Goal: Task Accomplishment & Management: Manage account settings

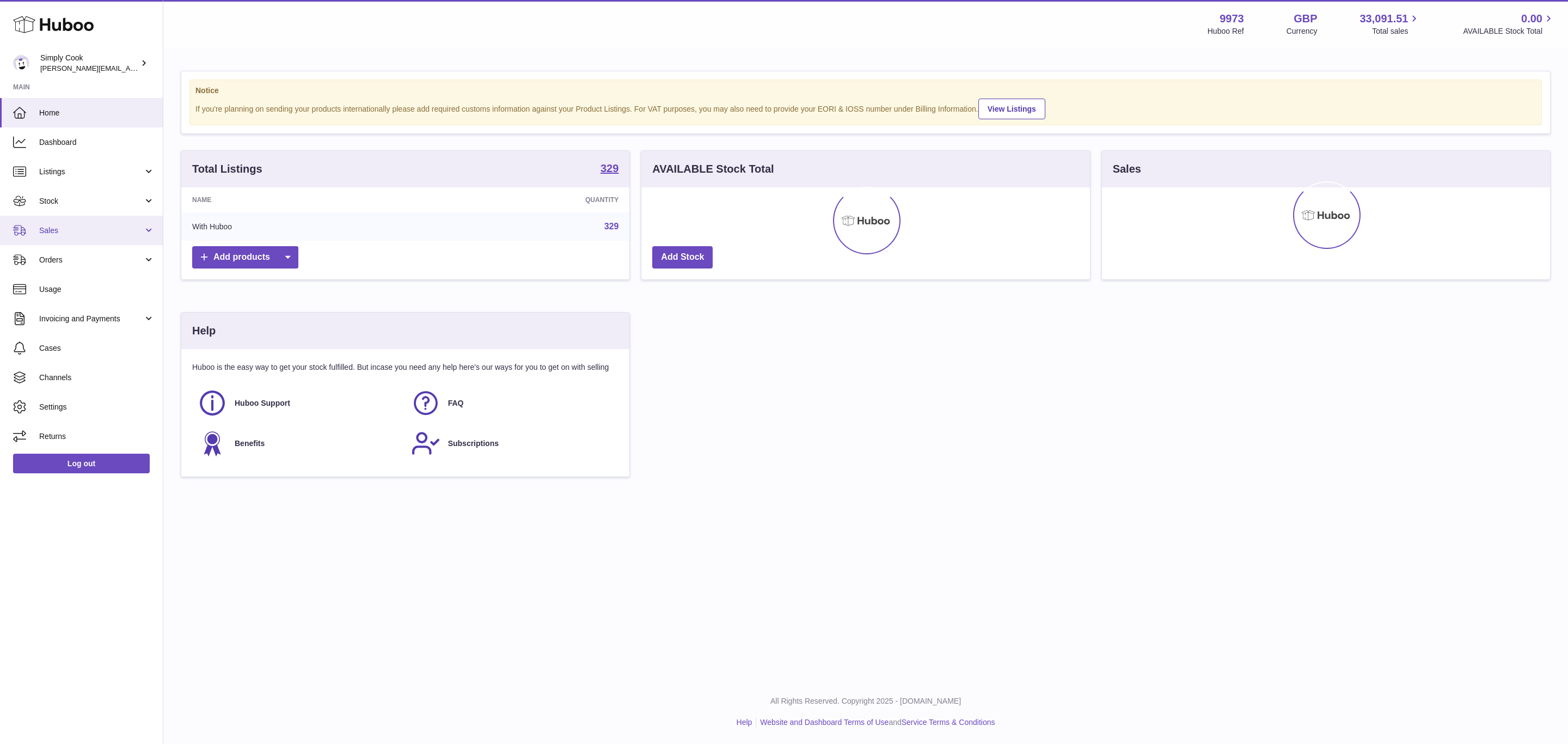
click at [39, 223] on link "Sales" at bounding box center [81, 230] width 163 height 30
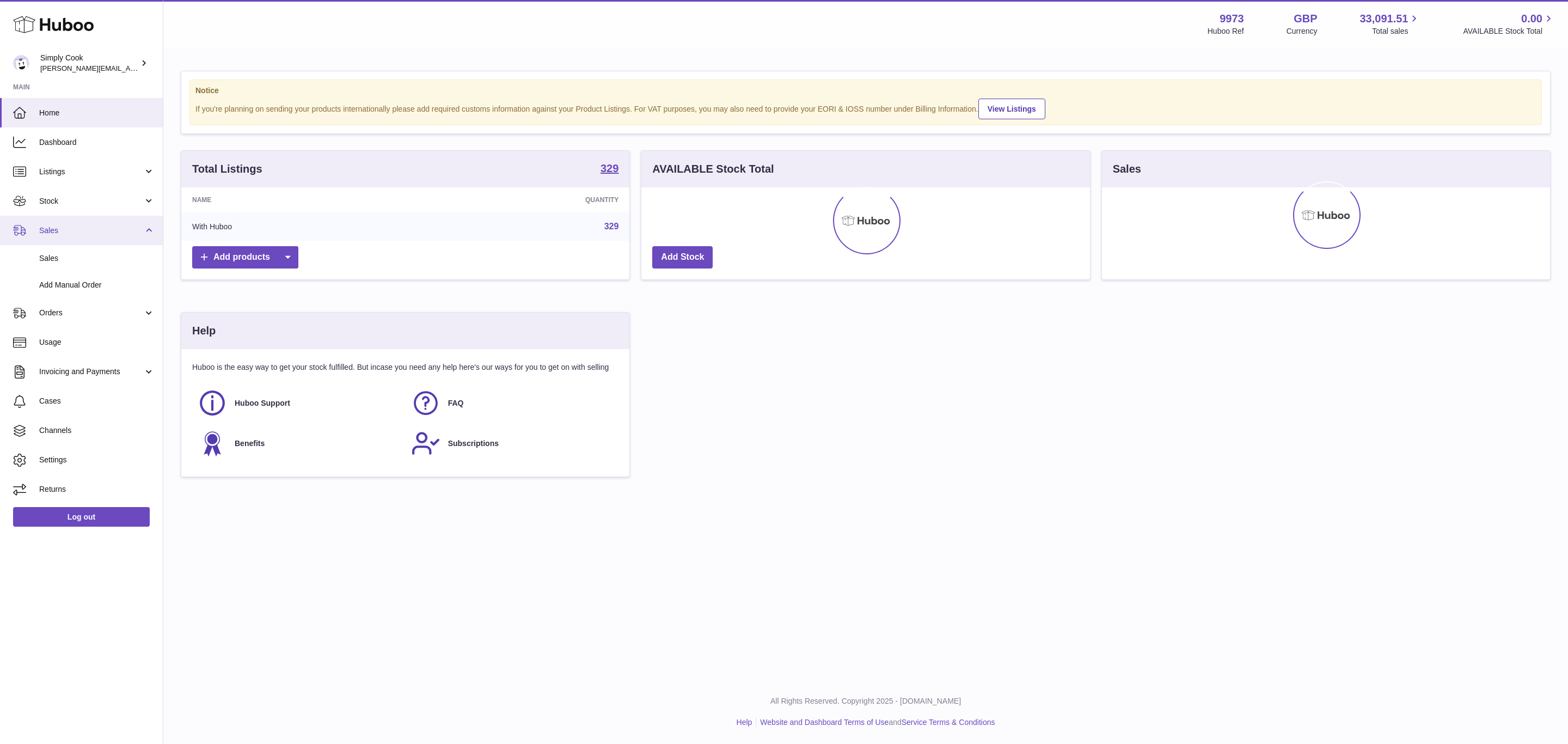
click at [67, 232] on span "Sales" at bounding box center [91, 230] width 104 height 10
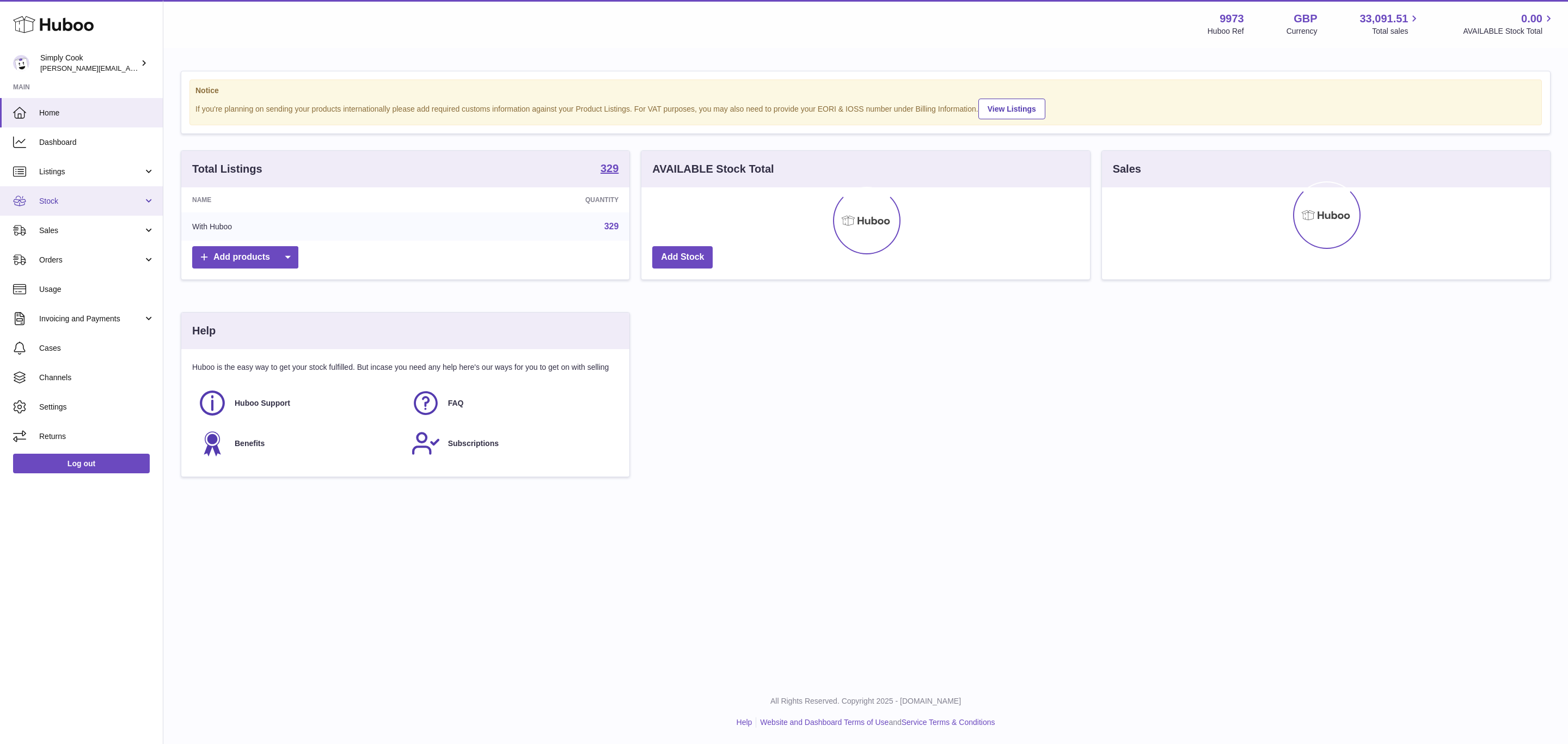
click at [59, 191] on link "Stock" at bounding box center [81, 201] width 163 height 30
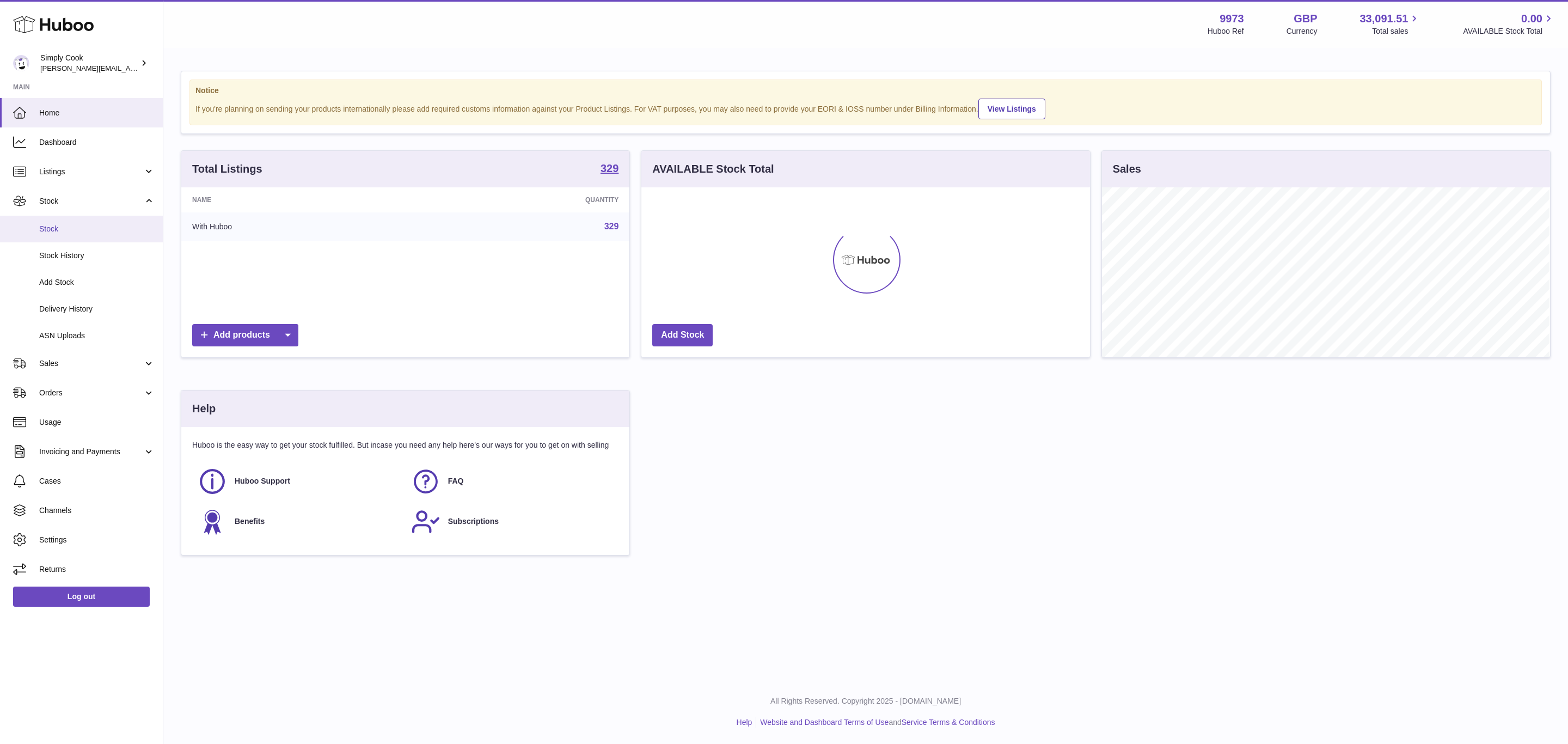
scroll to position [170, 447]
click at [59, 224] on span "Stock" at bounding box center [97, 229] width 115 height 10
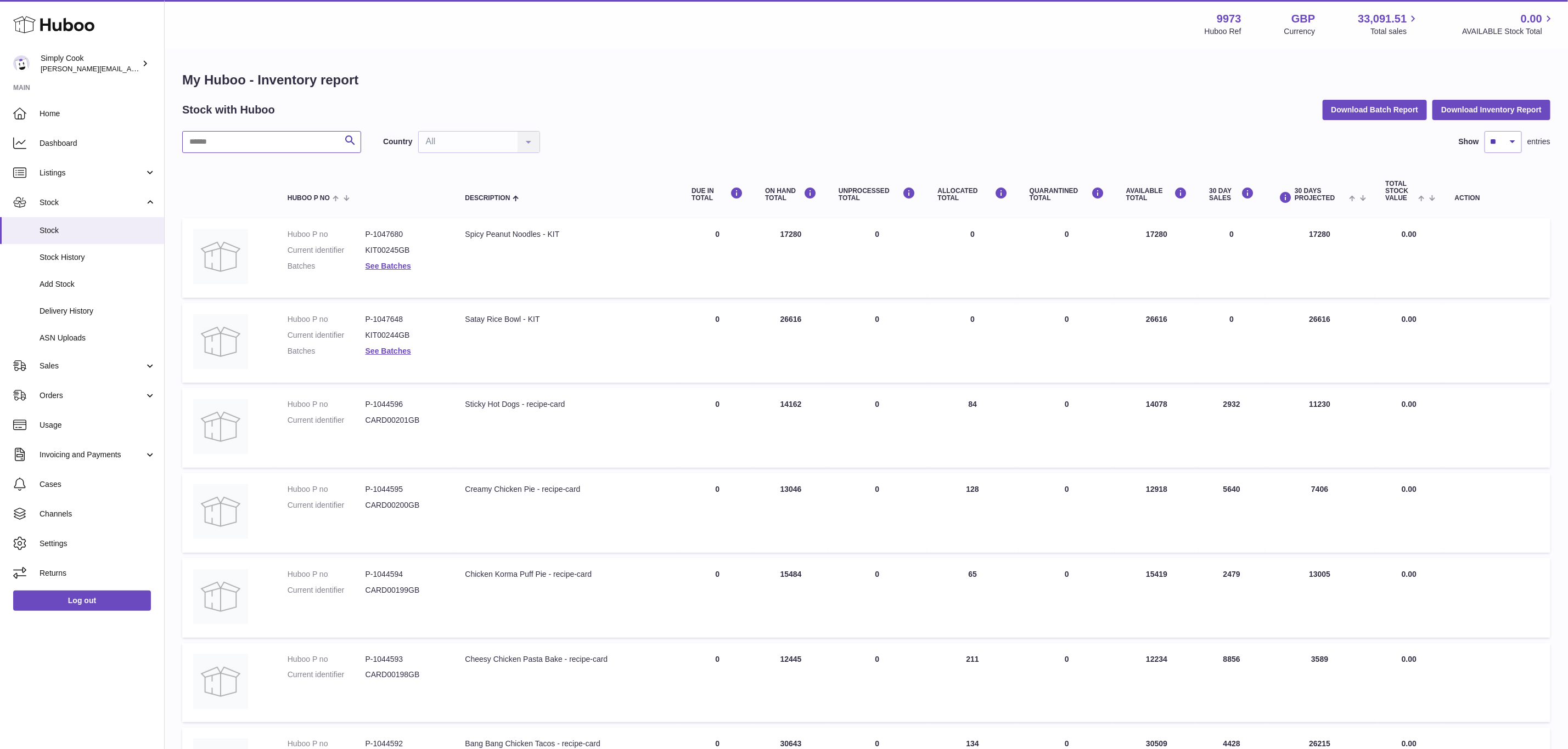
click at [247, 142] on input "text" at bounding box center [272, 142] width 179 height 22
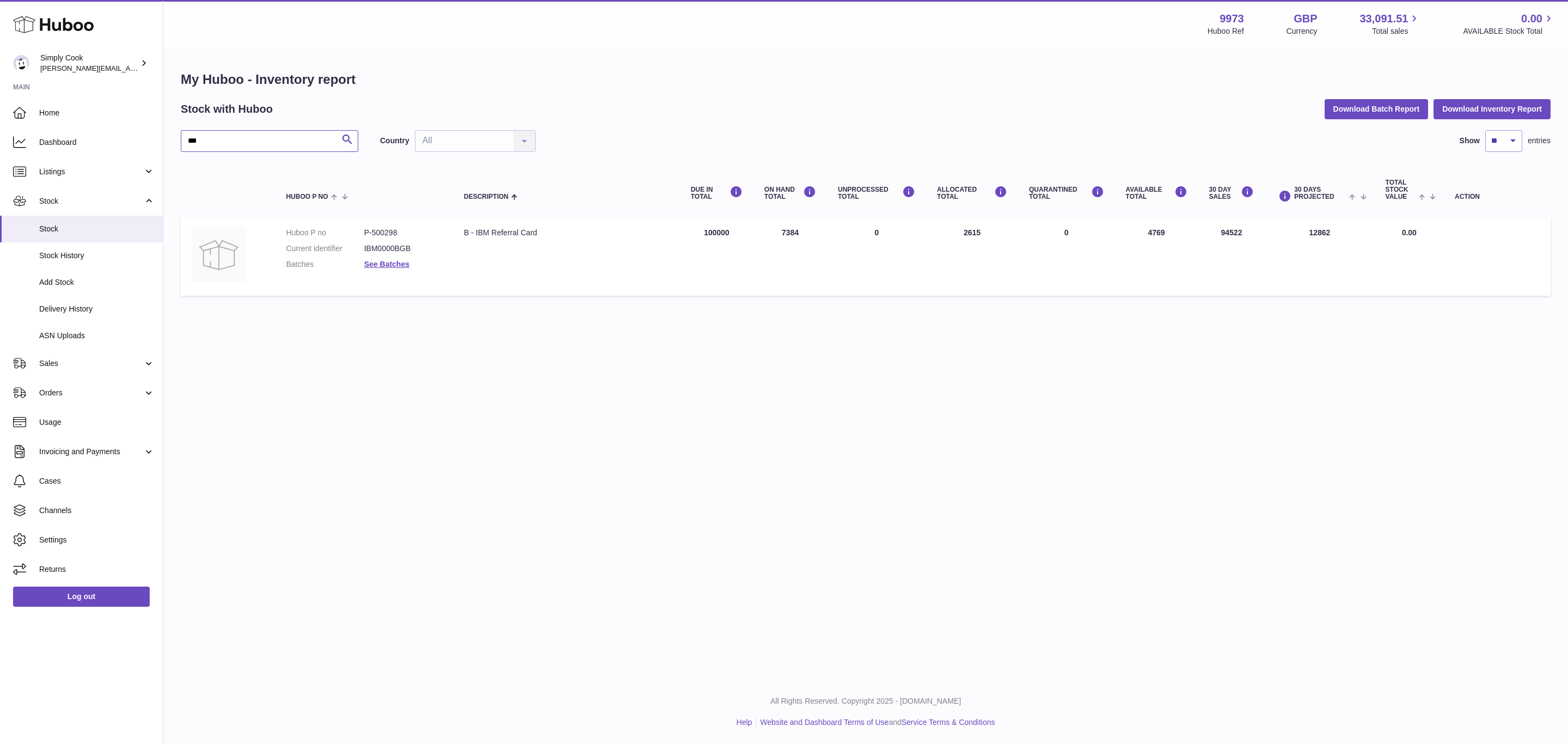
type input "***"
click at [374, 228] on dd "P-500298" at bounding box center [403, 233] width 78 height 10
copy dd "500298"
click at [477, 228] on div "B - IBM Referral Card" at bounding box center [566, 233] width 205 height 10
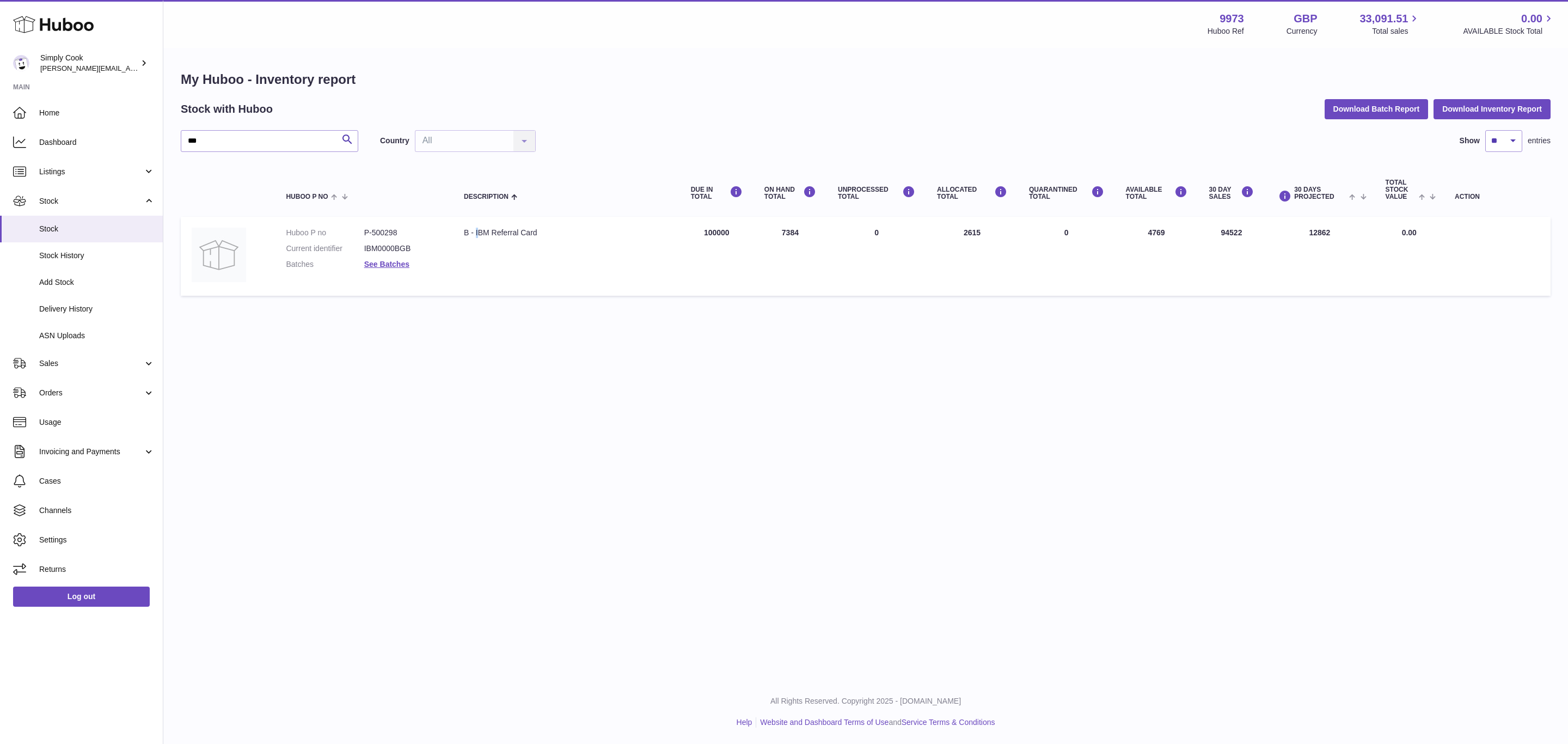
click at [477, 228] on div "B - IBM Referral Card" at bounding box center [566, 233] width 205 height 10
copy tr "B - IBM Referral Card"
click at [455, 296] on table "Huboo P no Description DUE IN TOTAL ON HAND Total UNPROCESSED Total ALLOCATED T…" at bounding box center [866, 232] width 1370 height 138
click at [72, 335] on span "ASN Uploads" at bounding box center [97, 336] width 115 height 10
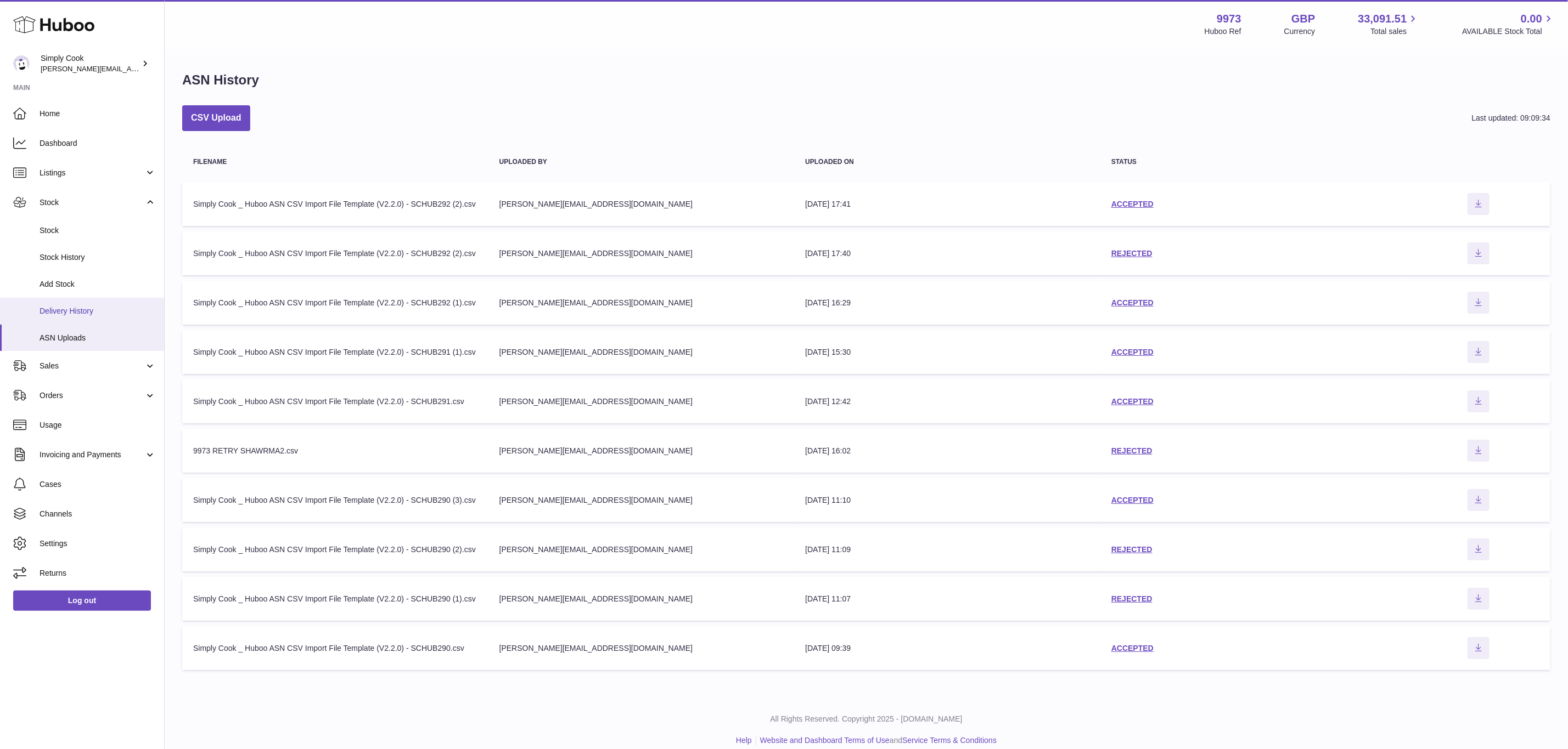
click at [49, 321] on link "Delivery History" at bounding box center [82, 311] width 164 height 27
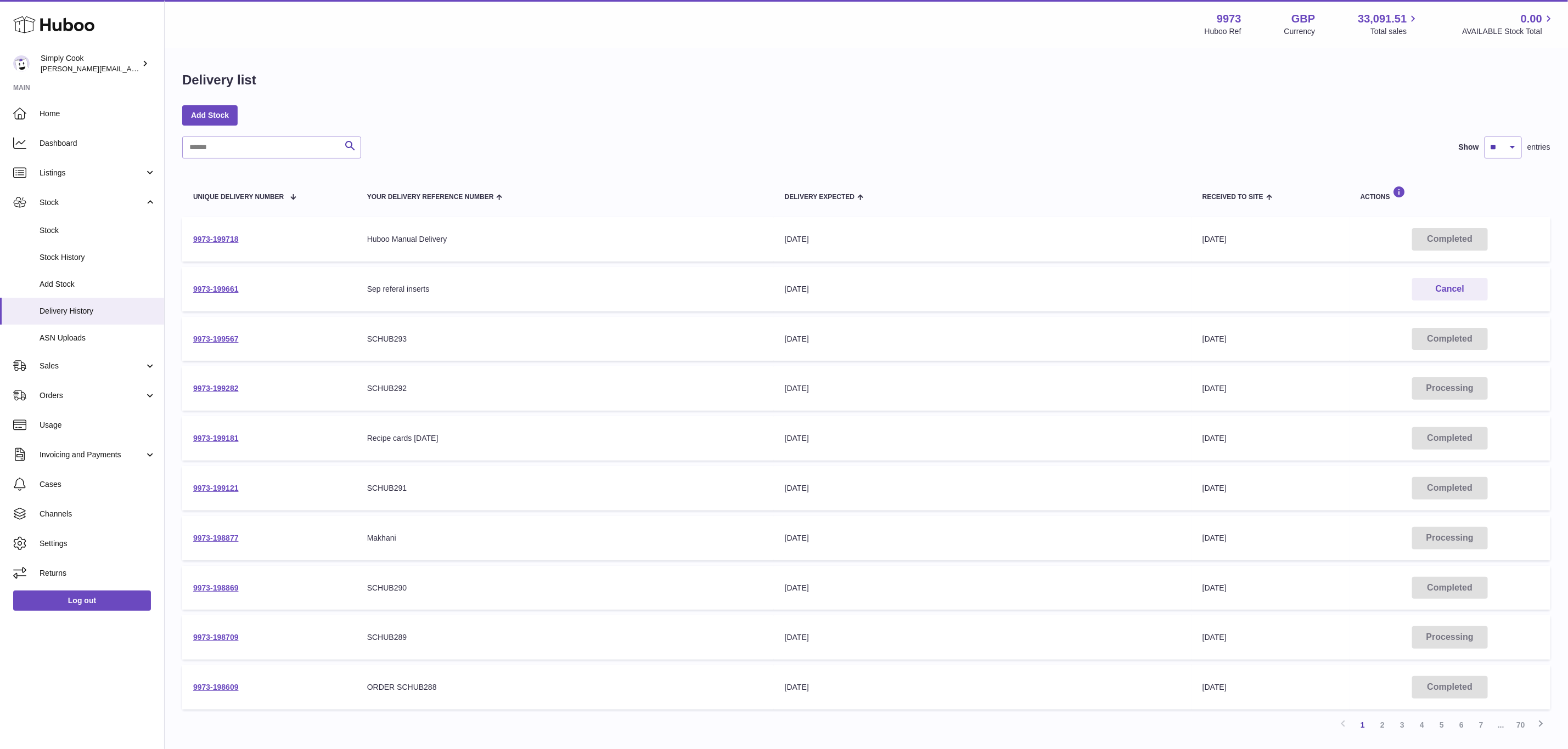
drag, startPoint x: 239, startPoint y: 285, endPoint x: 188, endPoint y: 285, distance: 51.0
click at [188, 285] on td "9973-199661" at bounding box center [269, 289] width 174 height 44
copy link "9973-199661"
click at [198, 117] on link "Add Stock" at bounding box center [210, 115] width 55 height 20
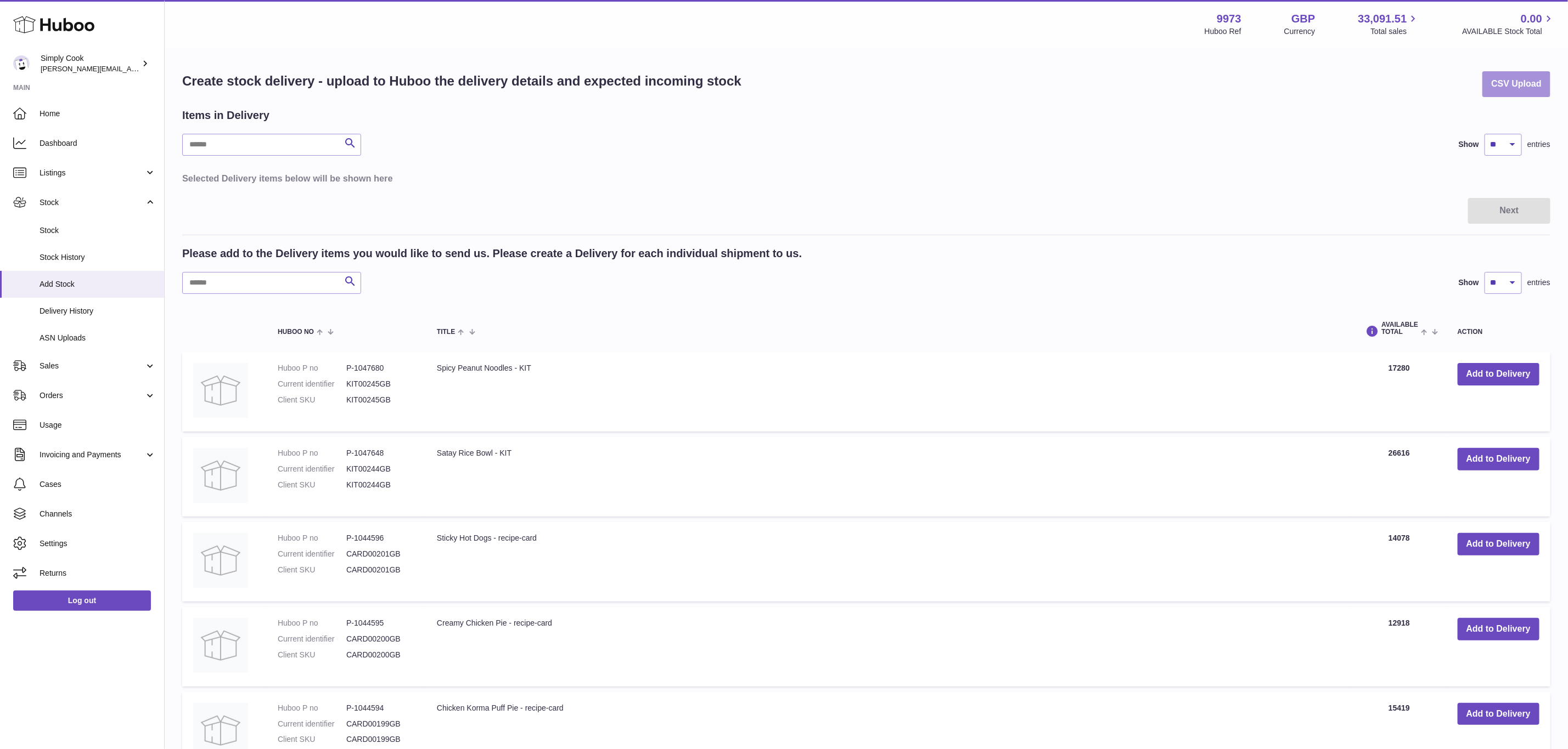
click at [1496, 81] on button "CSV Upload" at bounding box center [1516, 84] width 68 height 25
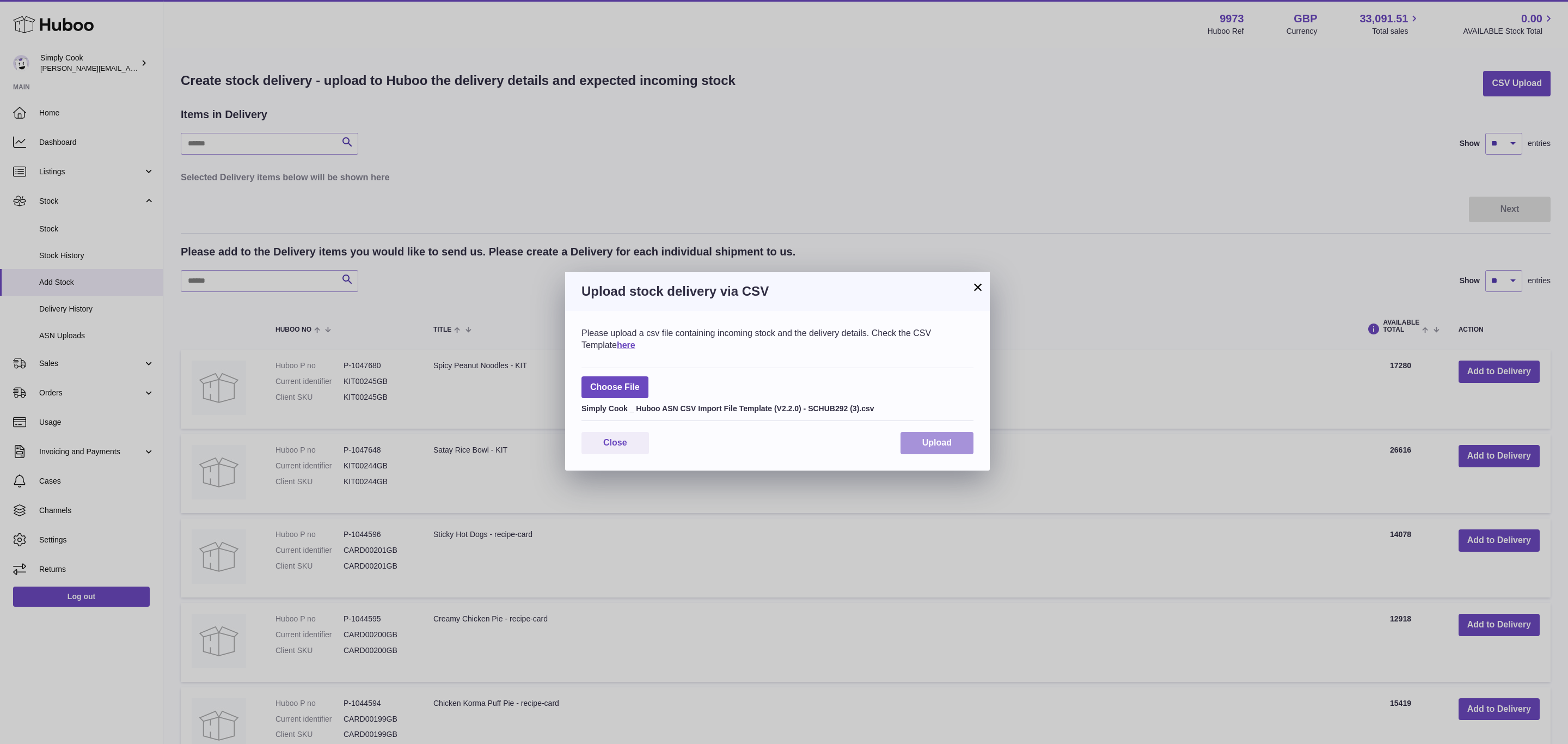
click at [920, 435] on button "Upload" at bounding box center [937, 443] width 73 height 22
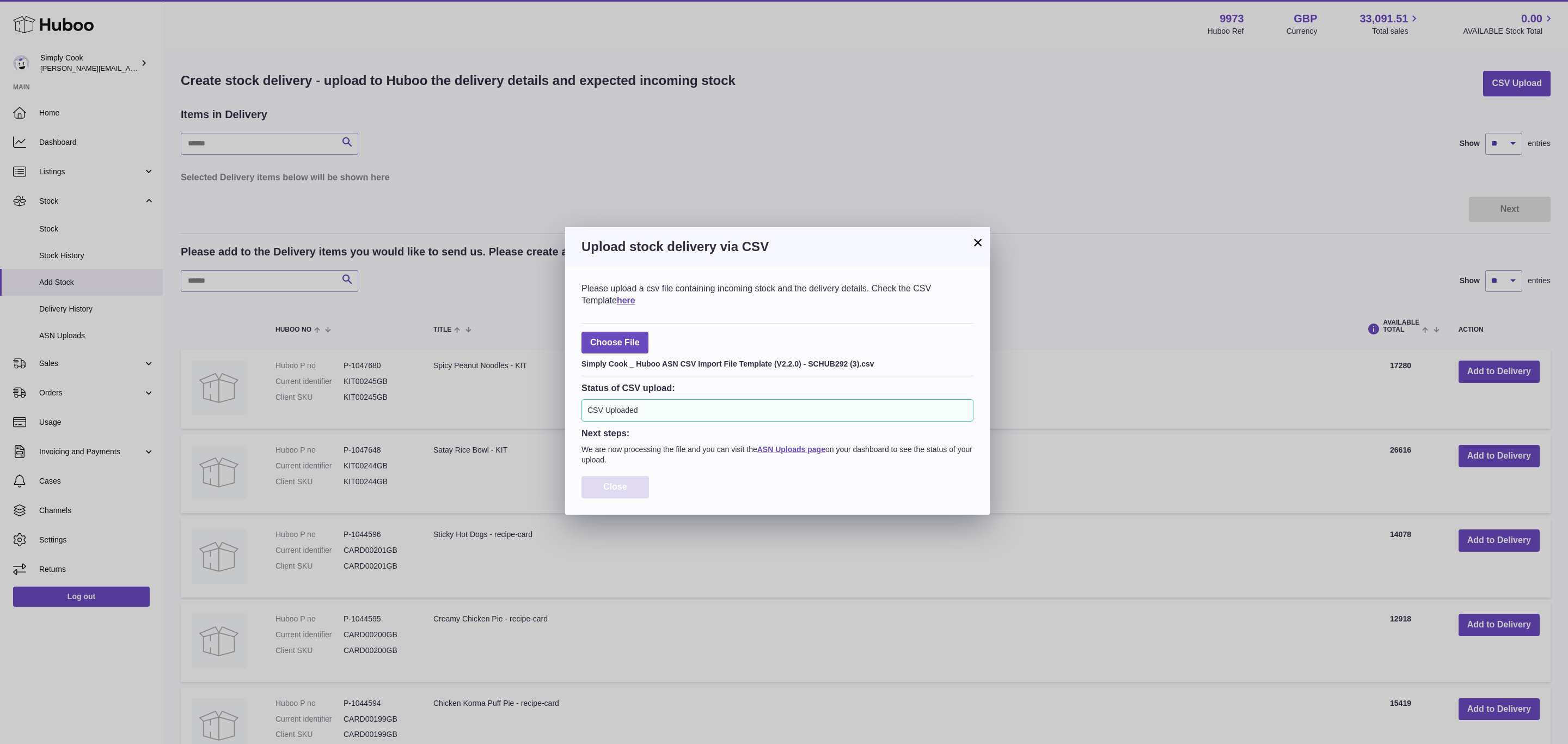
click at [607, 491] on span "Close" at bounding box center [615, 487] width 24 height 9
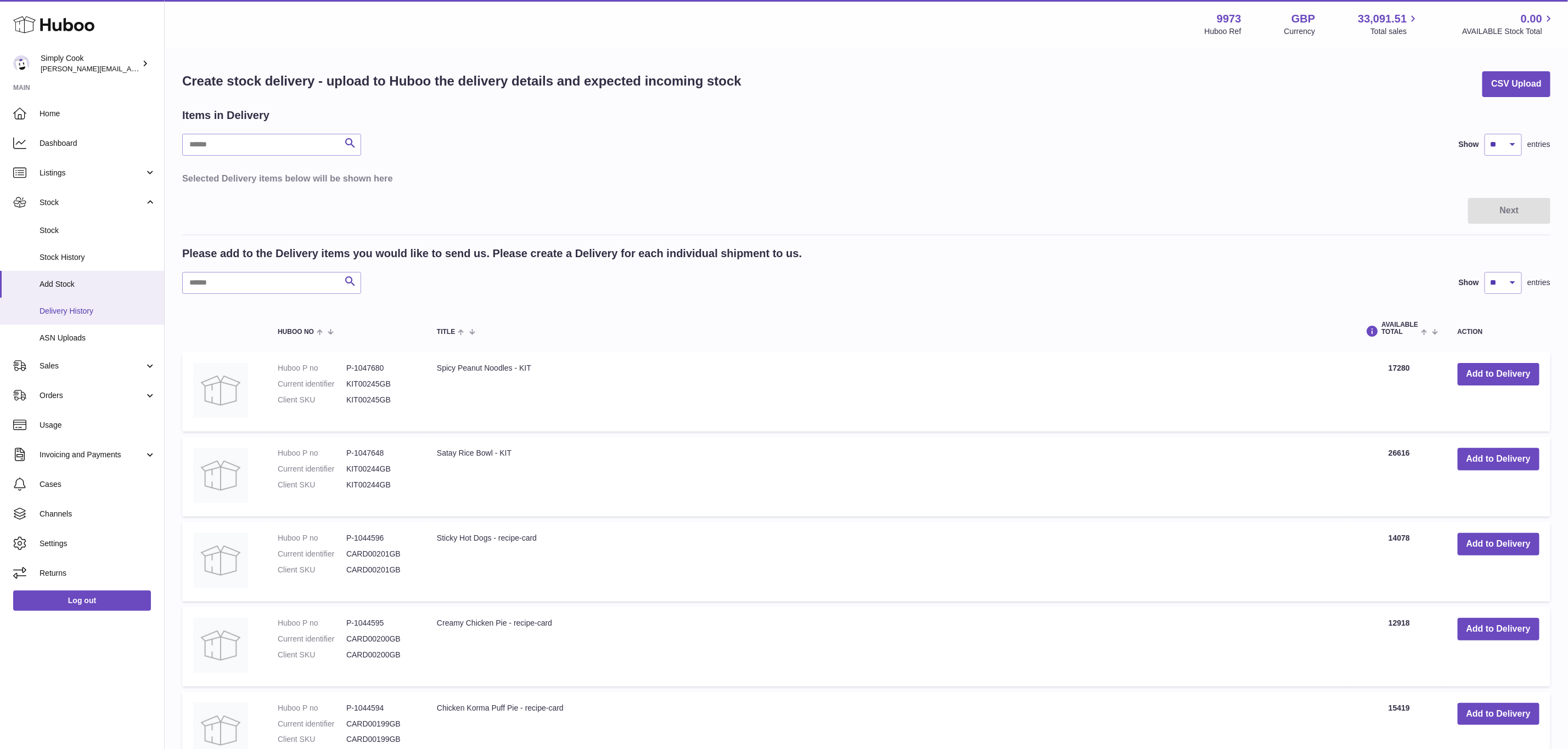
click at [77, 313] on span "Delivery History" at bounding box center [98, 311] width 116 height 11
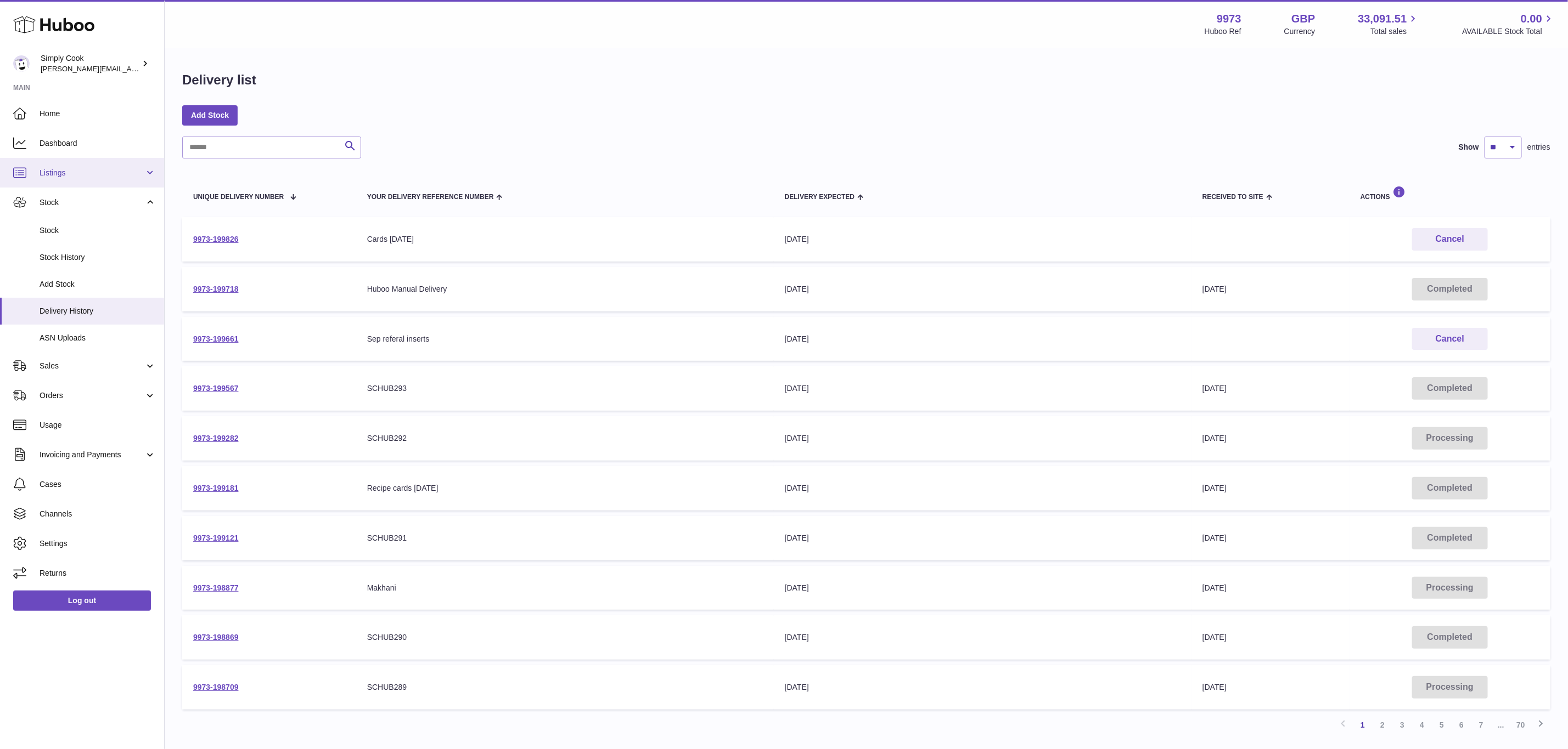
click at [53, 165] on link "Listings" at bounding box center [82, 173] width 164 height 30
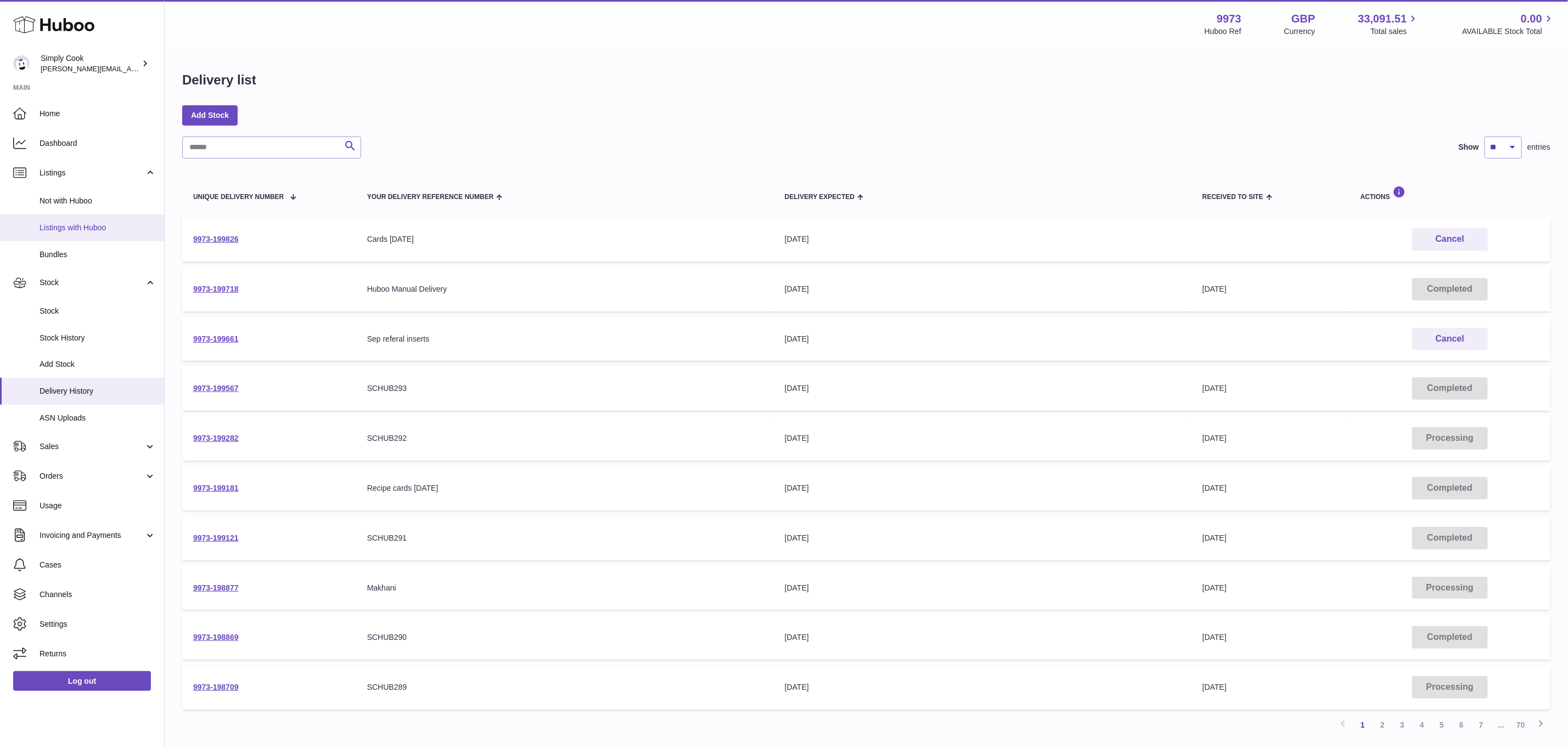
click at [81, 224] on span "Listings with Huboo" at bounding box center [98, 227] width 116 height 11
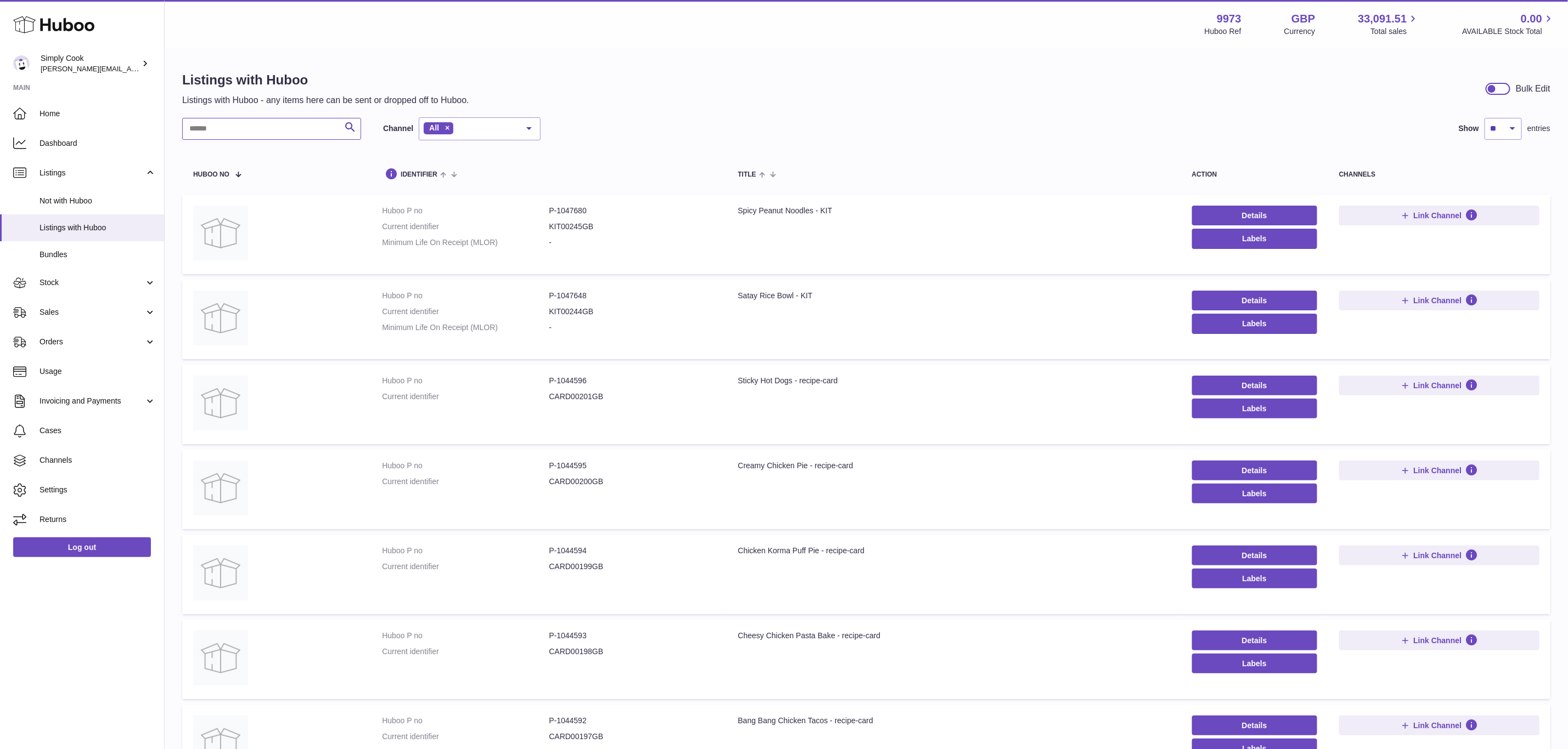
click at [279, 124] on input "text" at bounding box center [272, 129] width 179 height 22
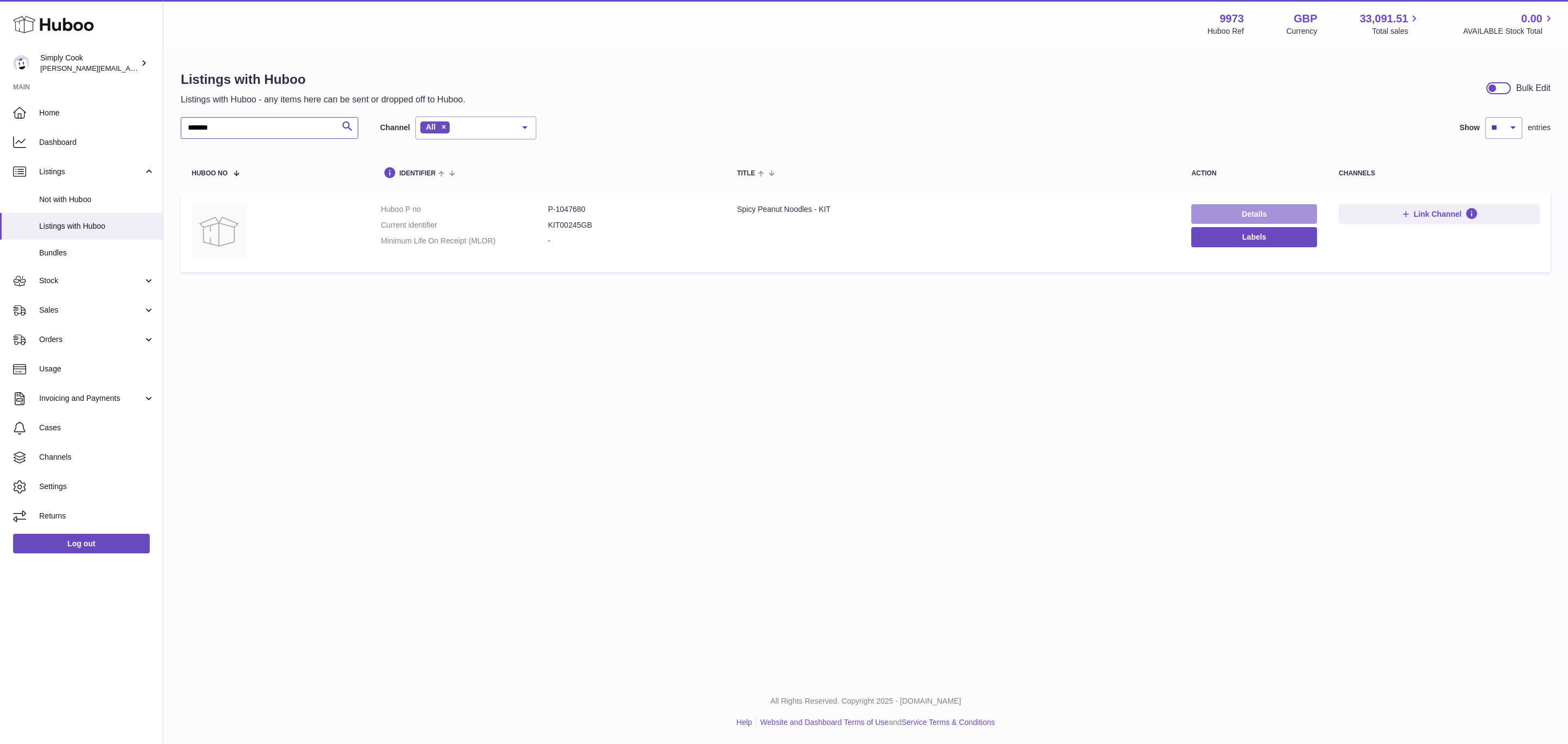
type input "*******"
click at [1250, 206] on link "Details" at bounding box center [1255, 214] width 126 height 20
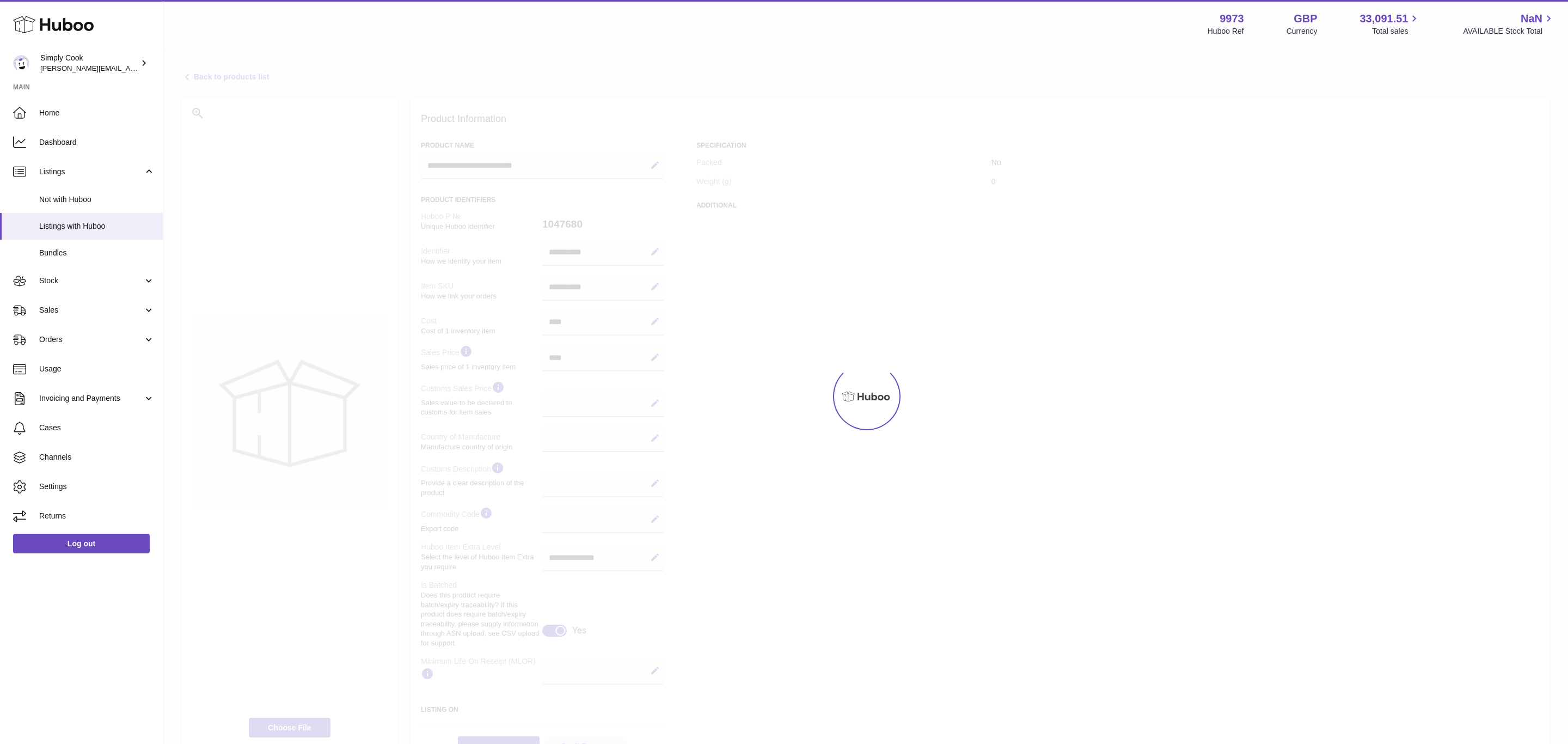
select select
select select "****"
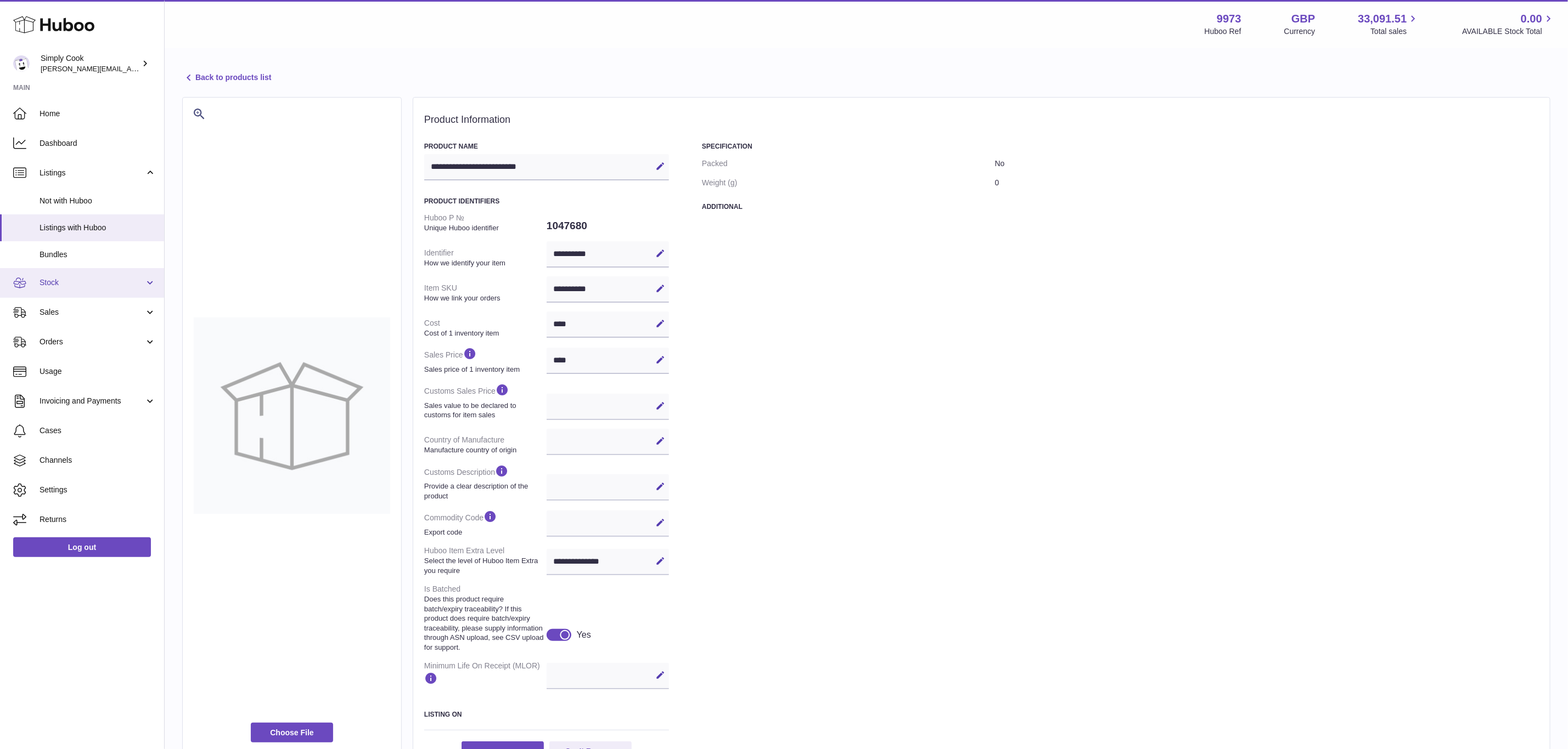
click at [46, 290] on link "Stock" at bounding box center [82, 283] width 164 height 30
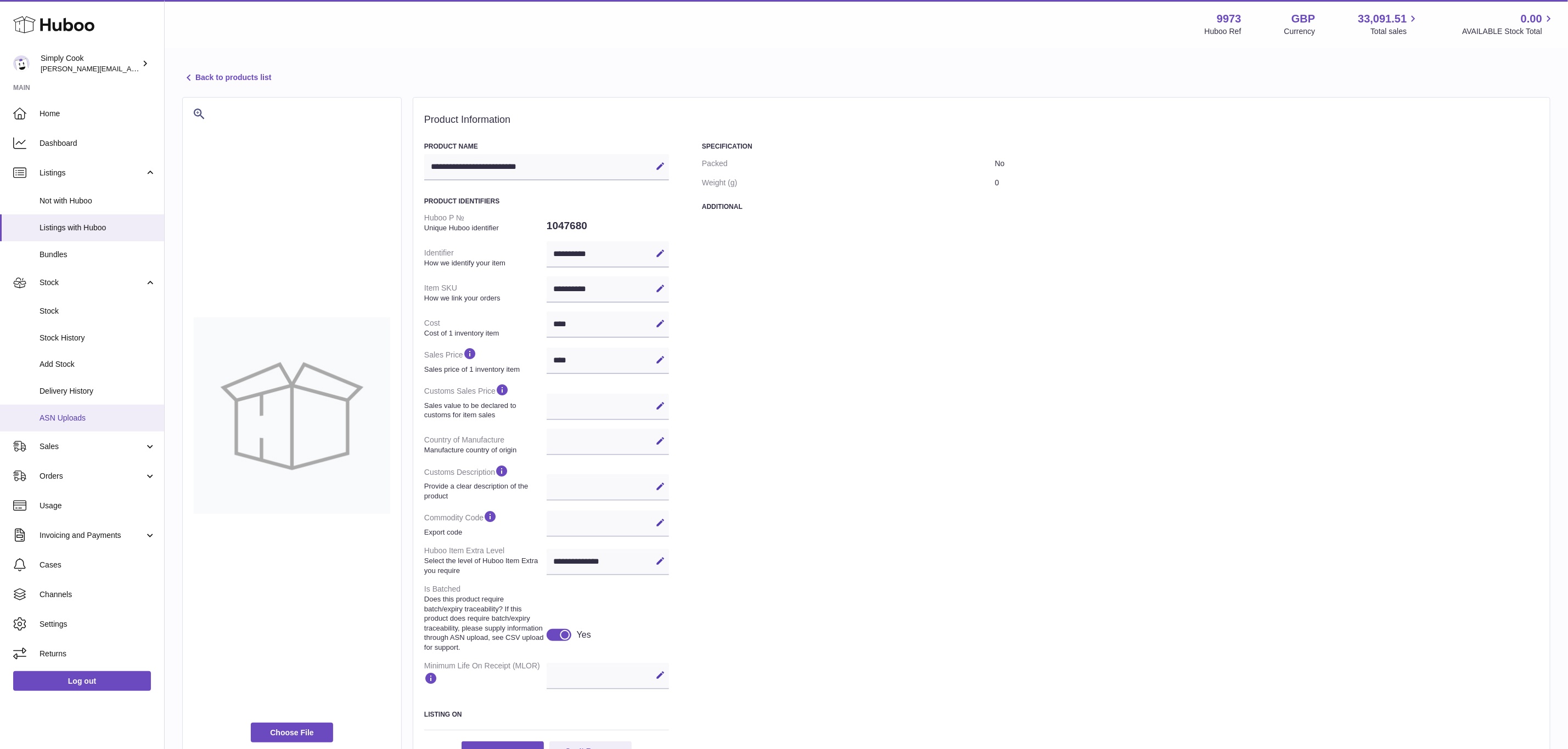
click at [80, 418] on span "ASN Uploads" at bounding box center [98, 418] width 116 height 11
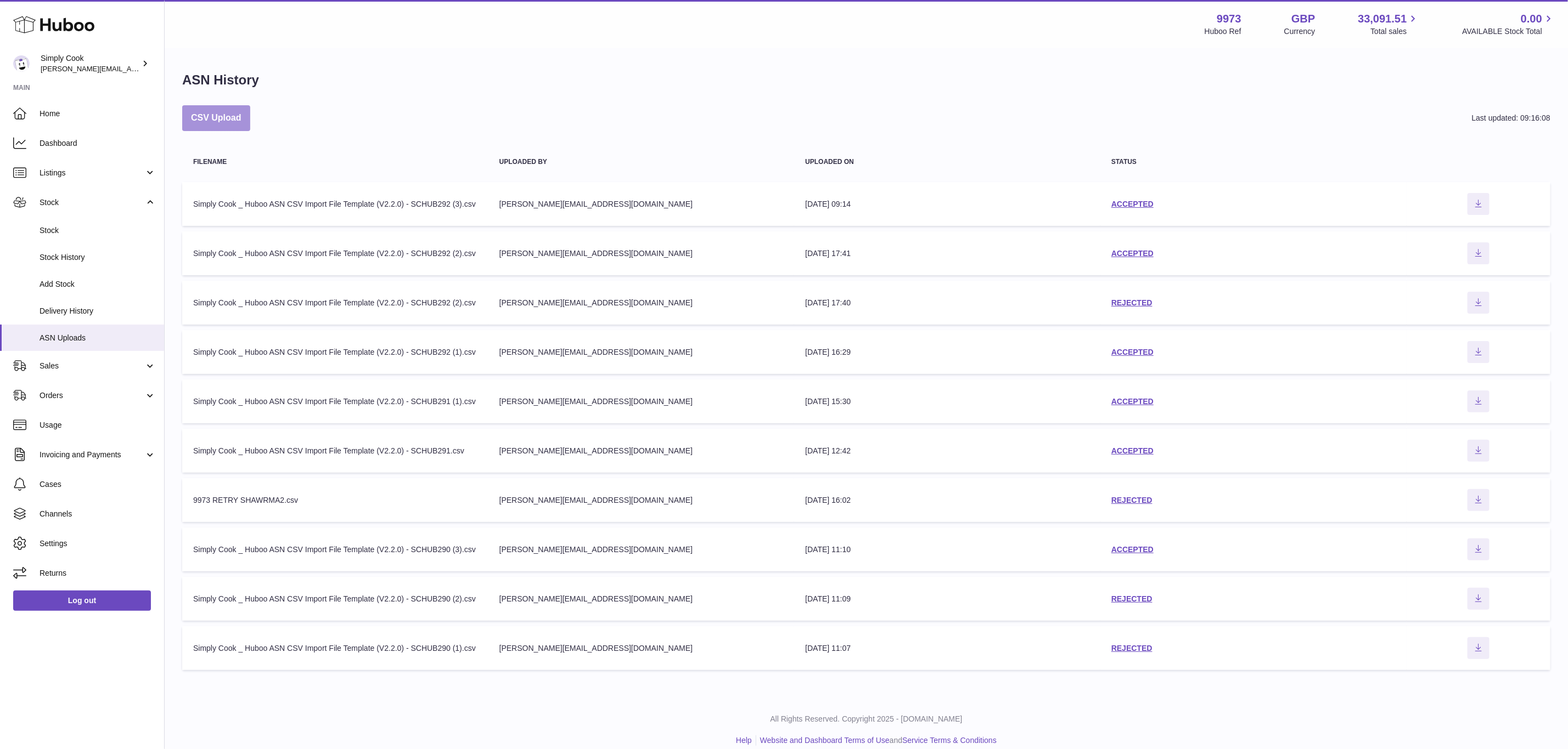
click at [195, 115] on button "CSV Upload" at bounding box center [216, 117] width 68 height 25
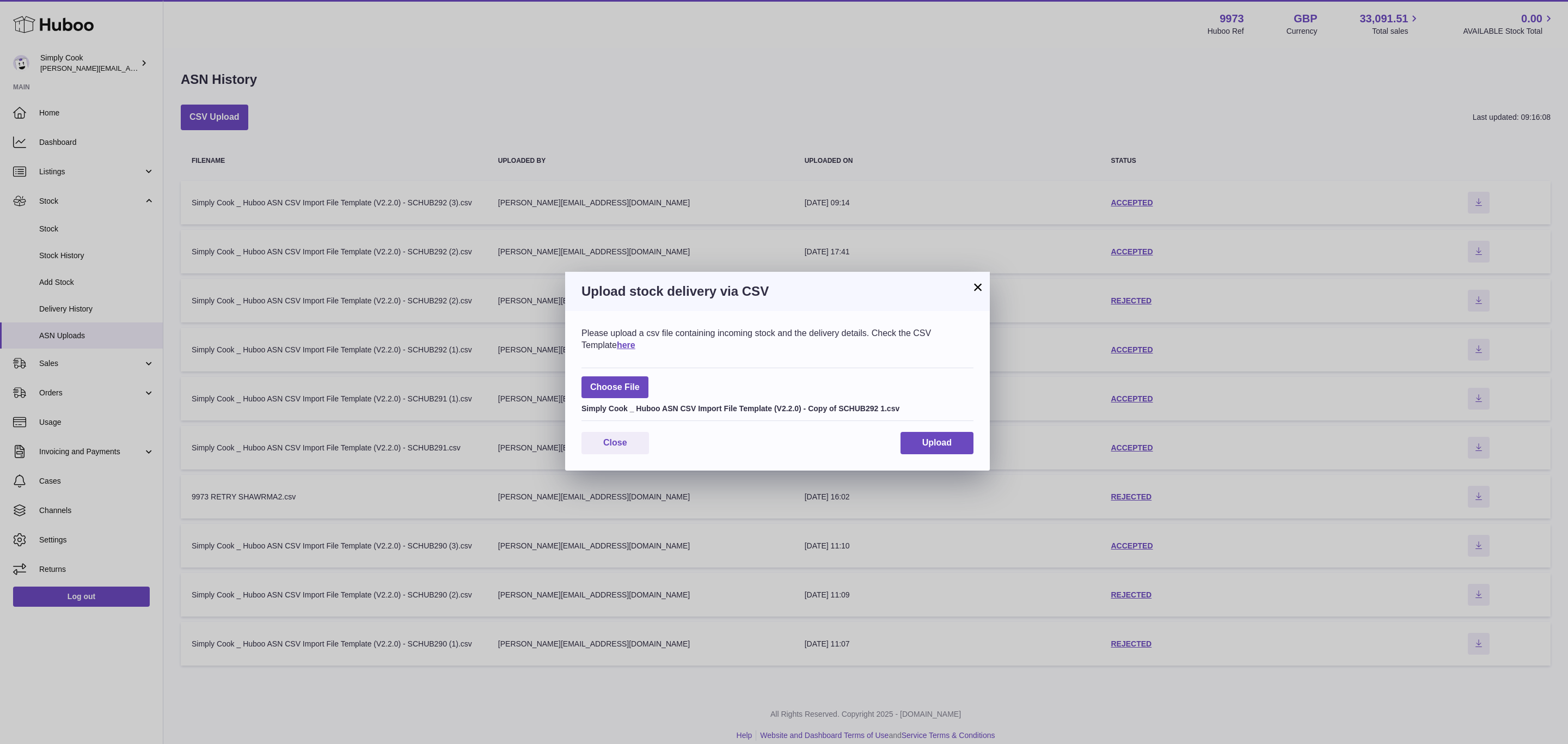
click at [942, 461] on div "Please upload a csv file containing incoming stock and the delivery details. Ch…" at bounding box center [778, 391] width 425 height 160
click at [942, 450] on button "Upload" at bounding box center [937, 443] width 73 height 22
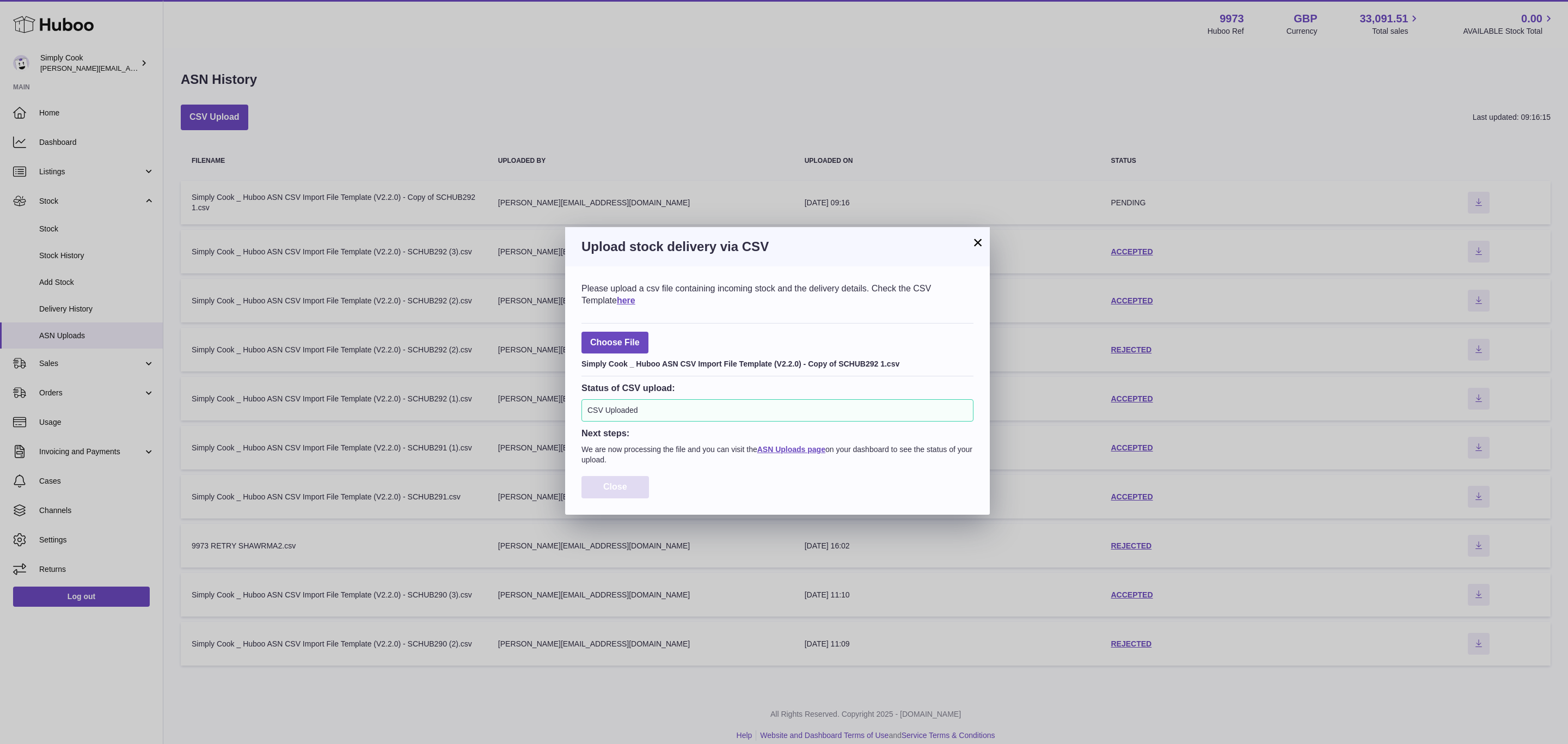
click at [607, 491] on span "Close" at bounding box center [615, 487] width 24 height 9
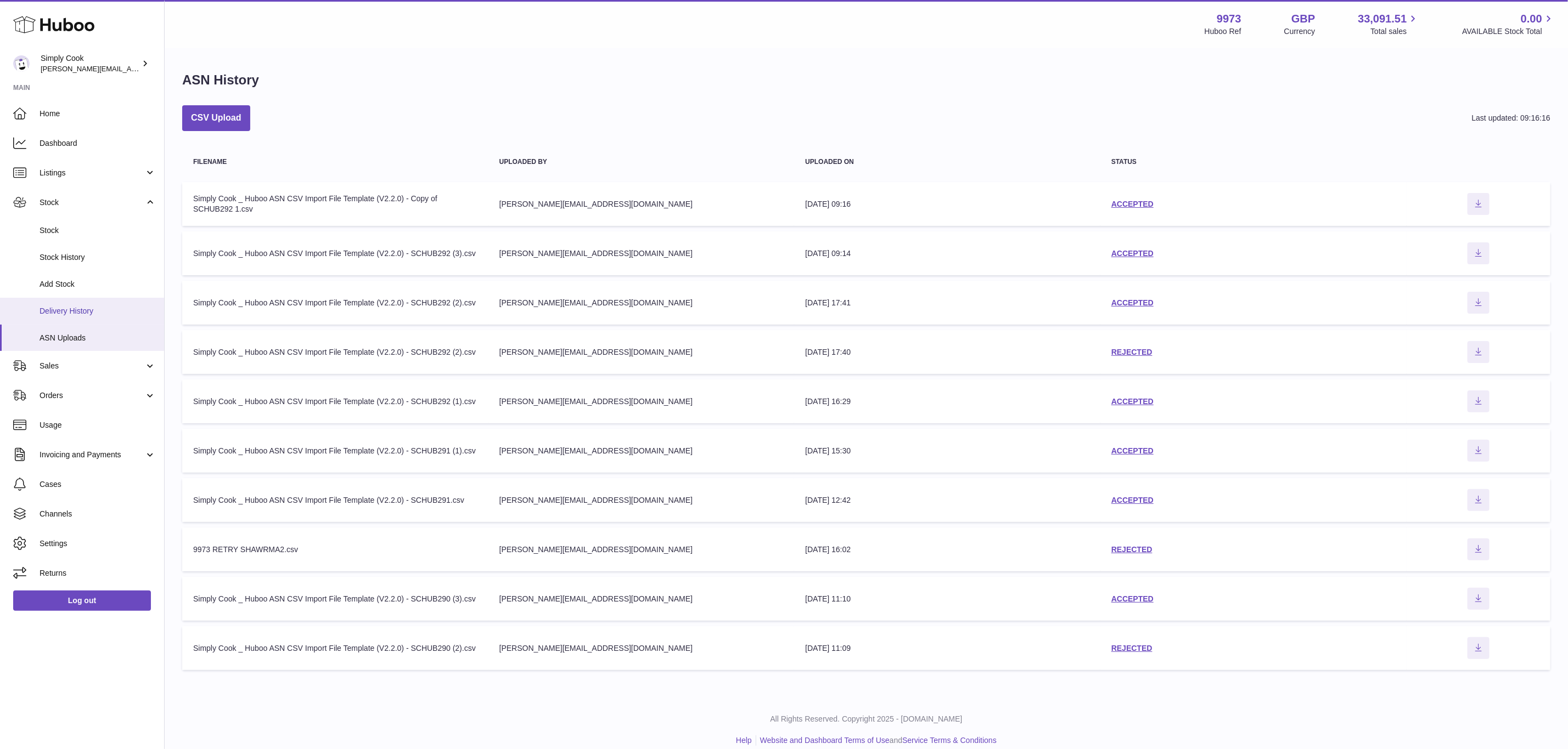
click at [61, 305] on link "Delivery History" at bounding box center [82, 311] width 164 height 27
